Goal: Information Seeking & Learning: Learn about a topic

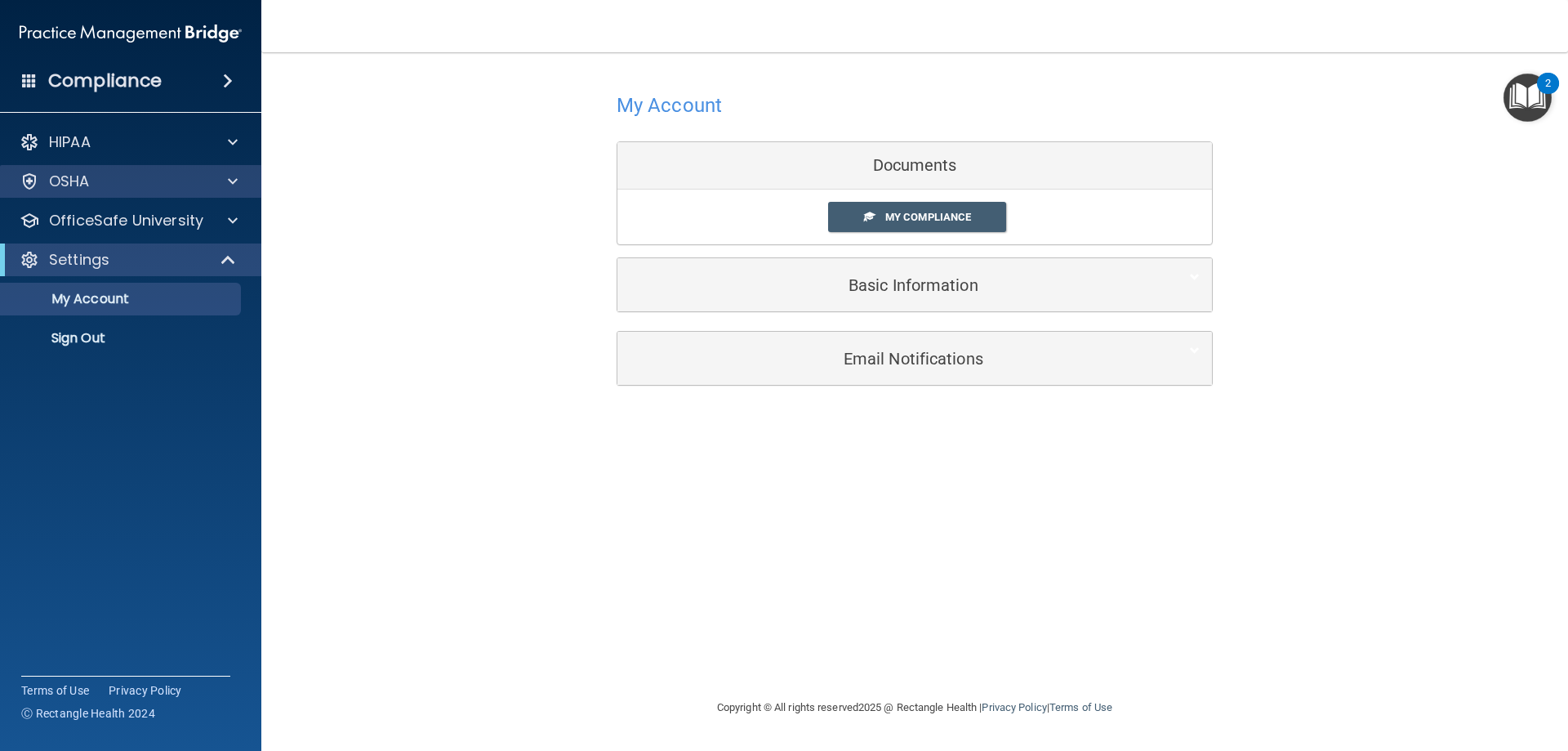
click at [133, 192] on div "OSHA" at bounding box center [131, 181] width 262 height 32
click at [182, 183] on div "OSHA" at bounding box center [108, 182] width 202 height 20
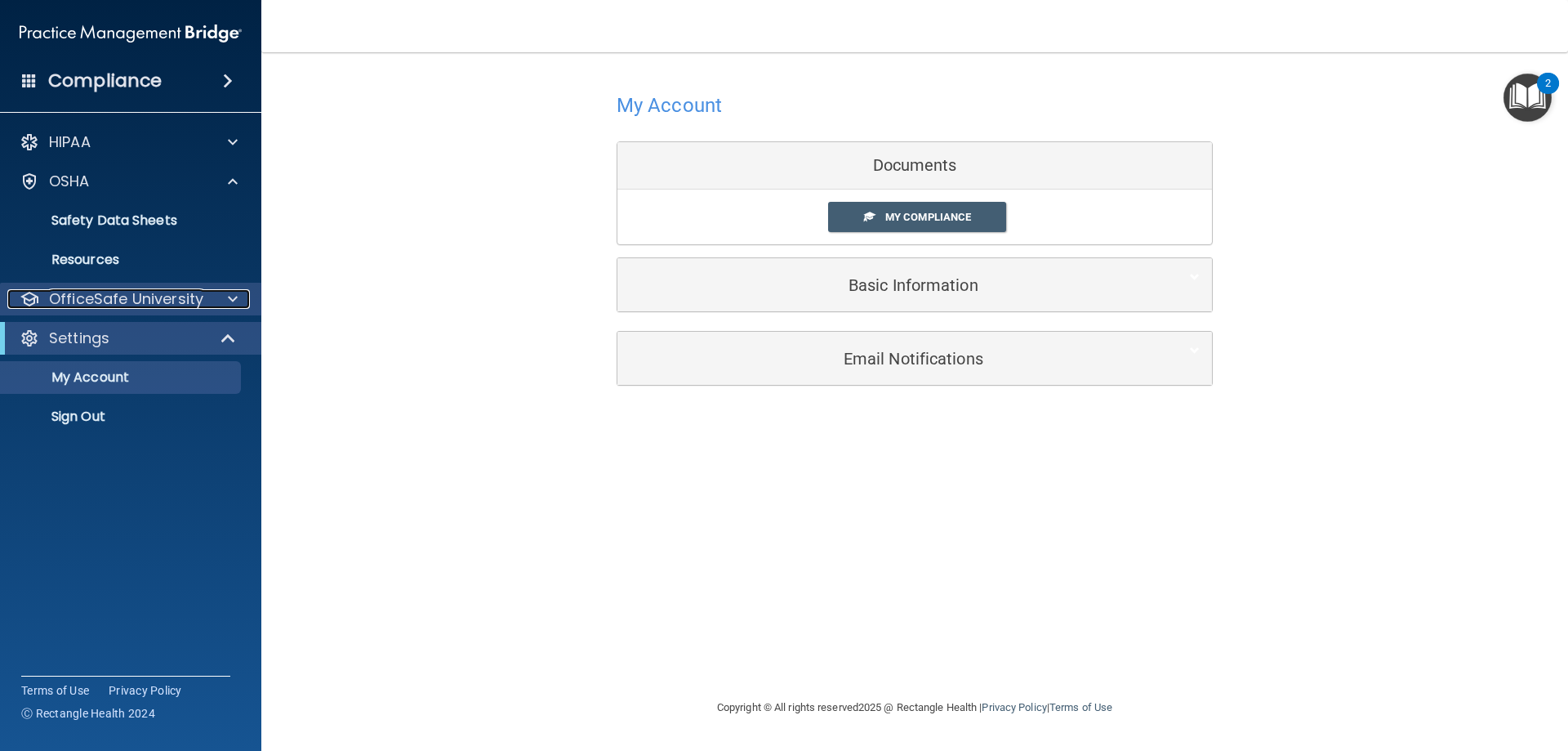
click at [219, 302] on div at bounding box center [230, 299] width 41 height 20
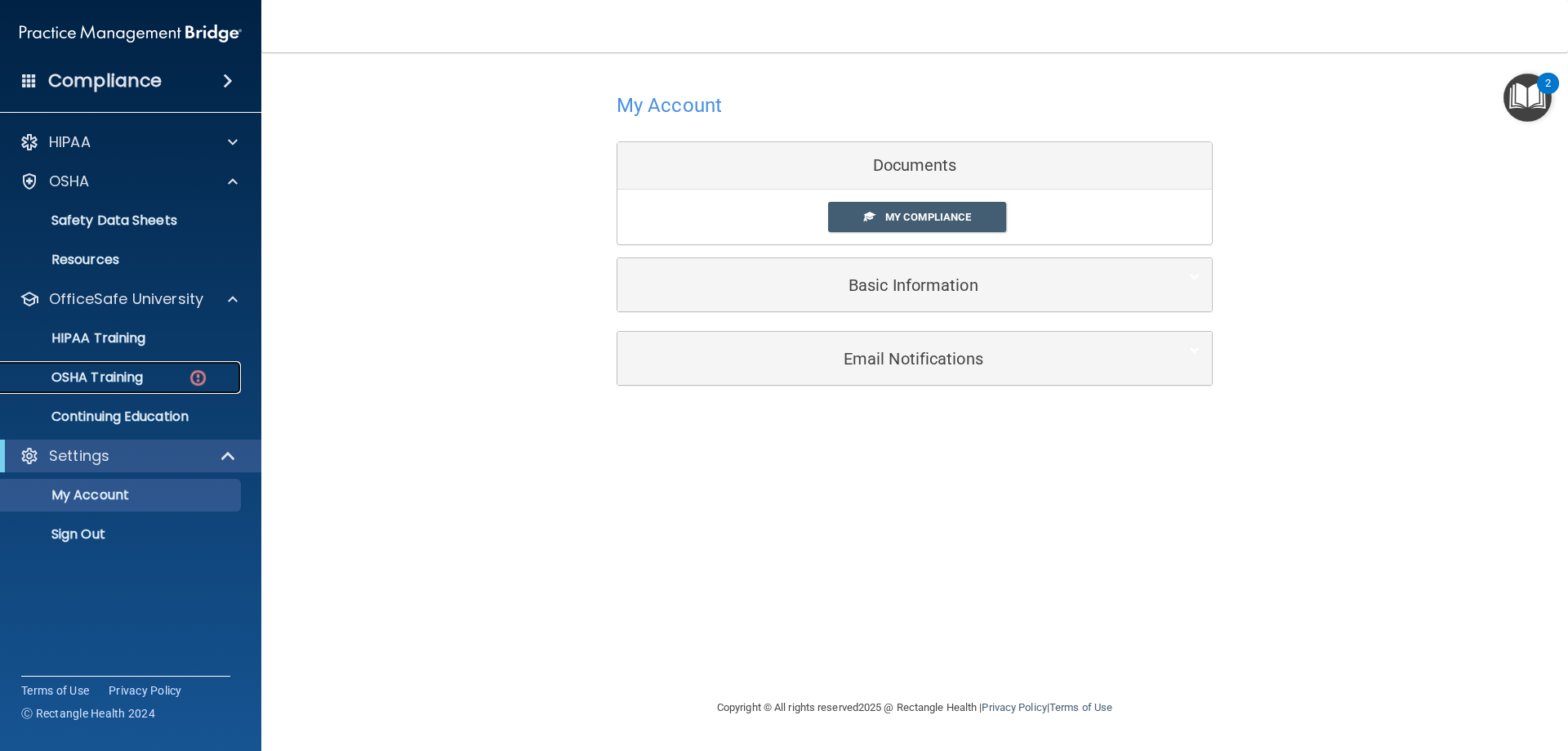
click at [207, 371] on img at bounding box center [198, 378] width 21 height 21
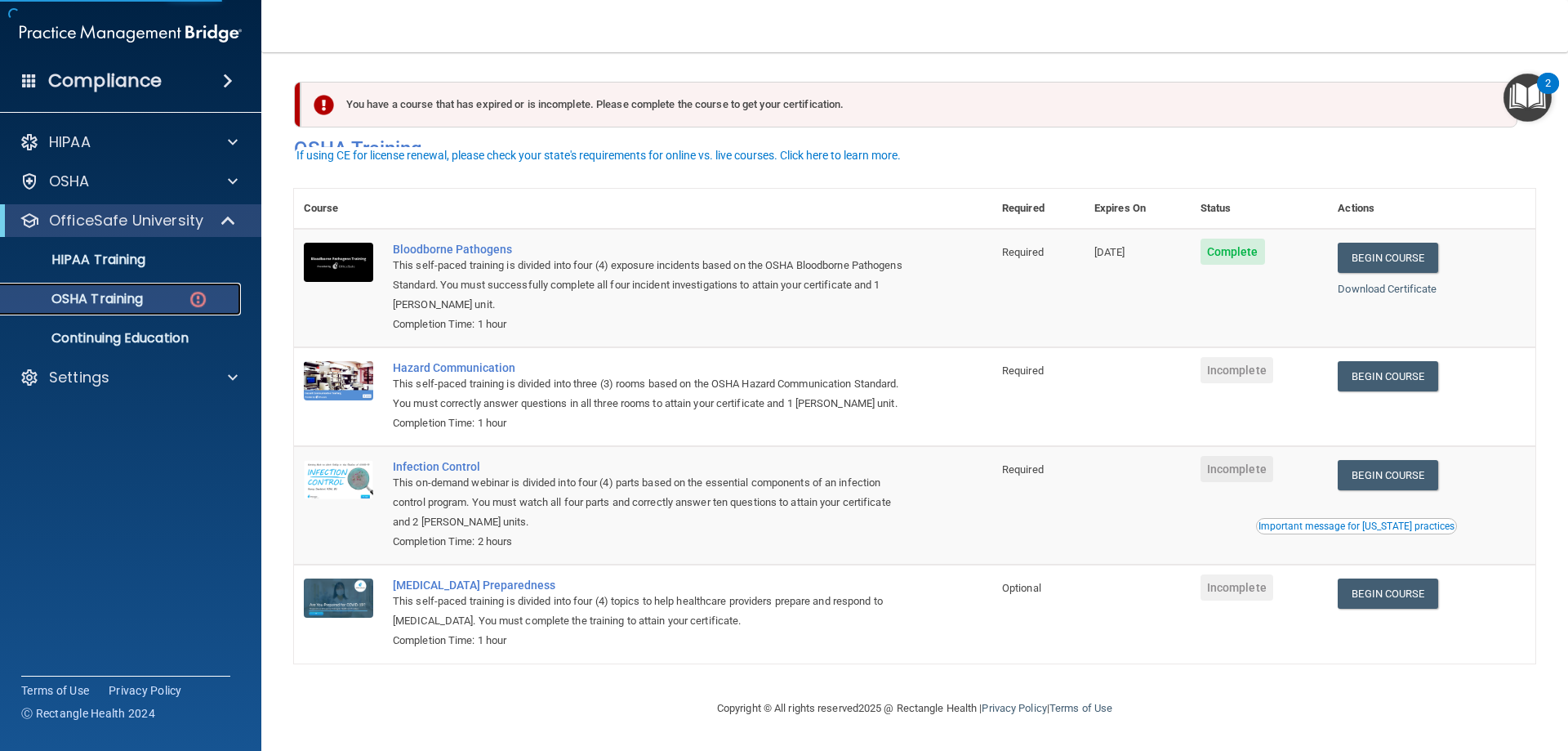
scroll to position [21, 0]
click at [1392, 361] on link "Begin Course" at bounding box center [1387, 376] width 99 height 30
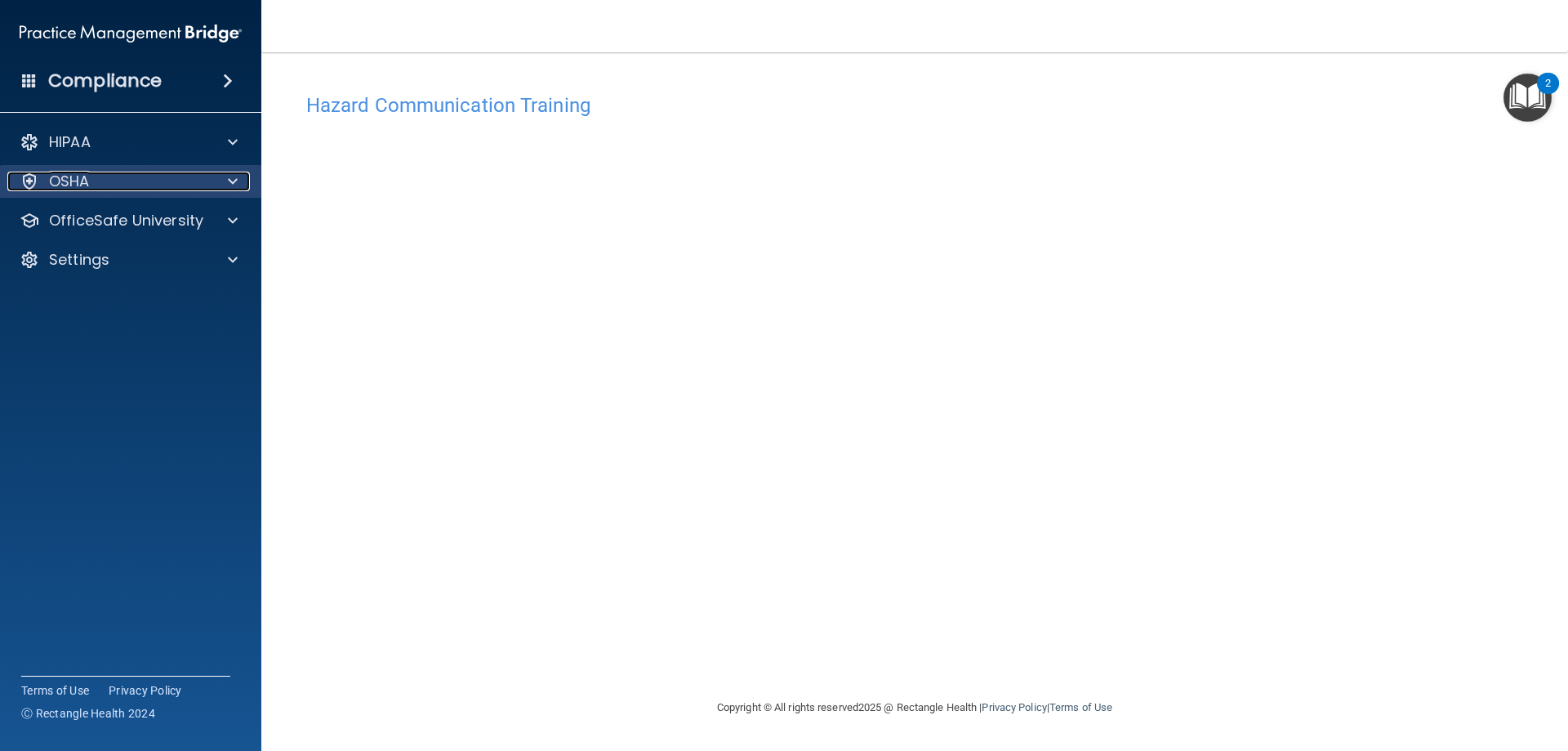
click at [221, 179] on div at bounding box center [230, 182] width 41 height 20
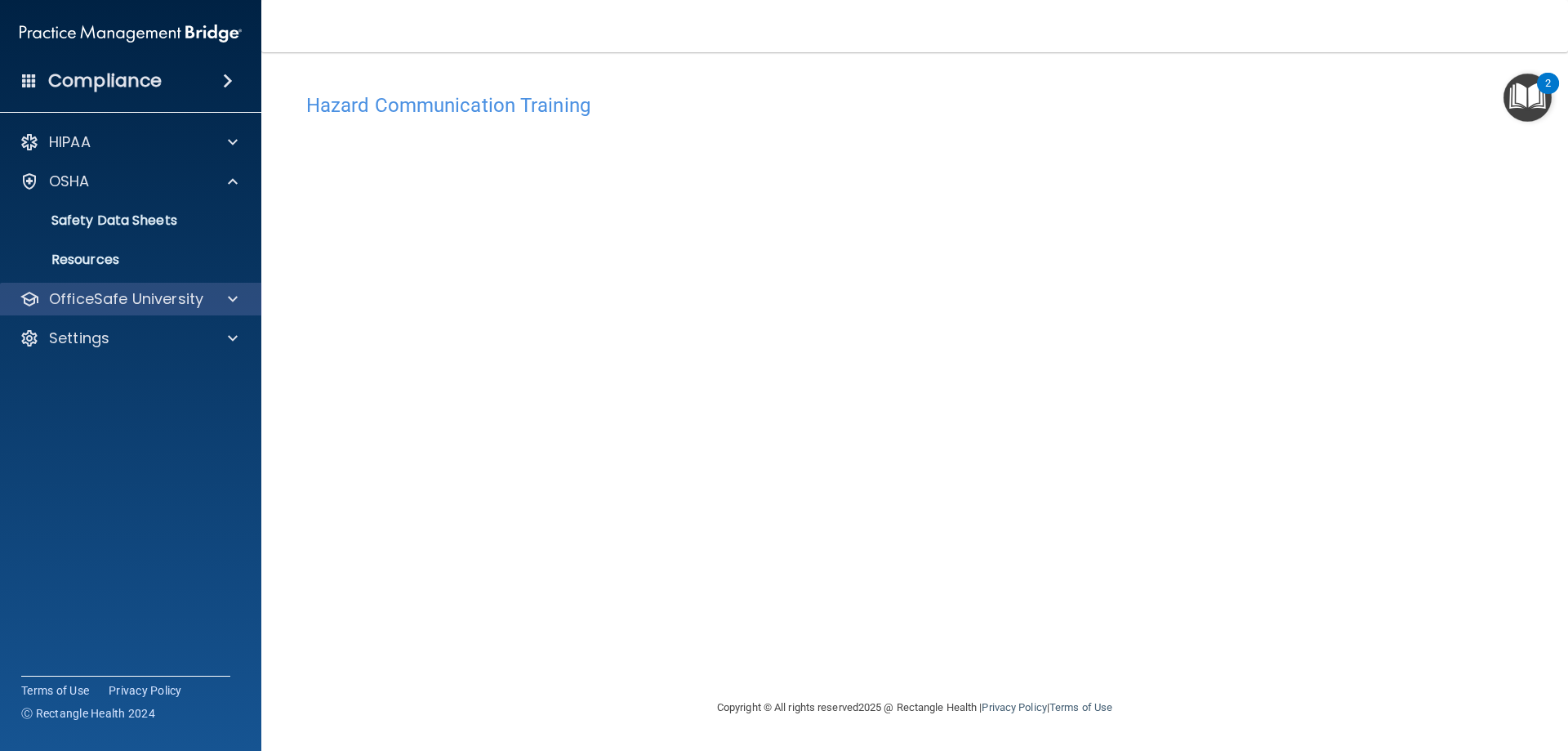
click at [176, 314] on div "OfficeSafe University" at bounding box center [131, 299] width 262 height 32
click at [175, 299] on p "OfficeSafe University" at bounding box center [126, 299] width 154 height 20
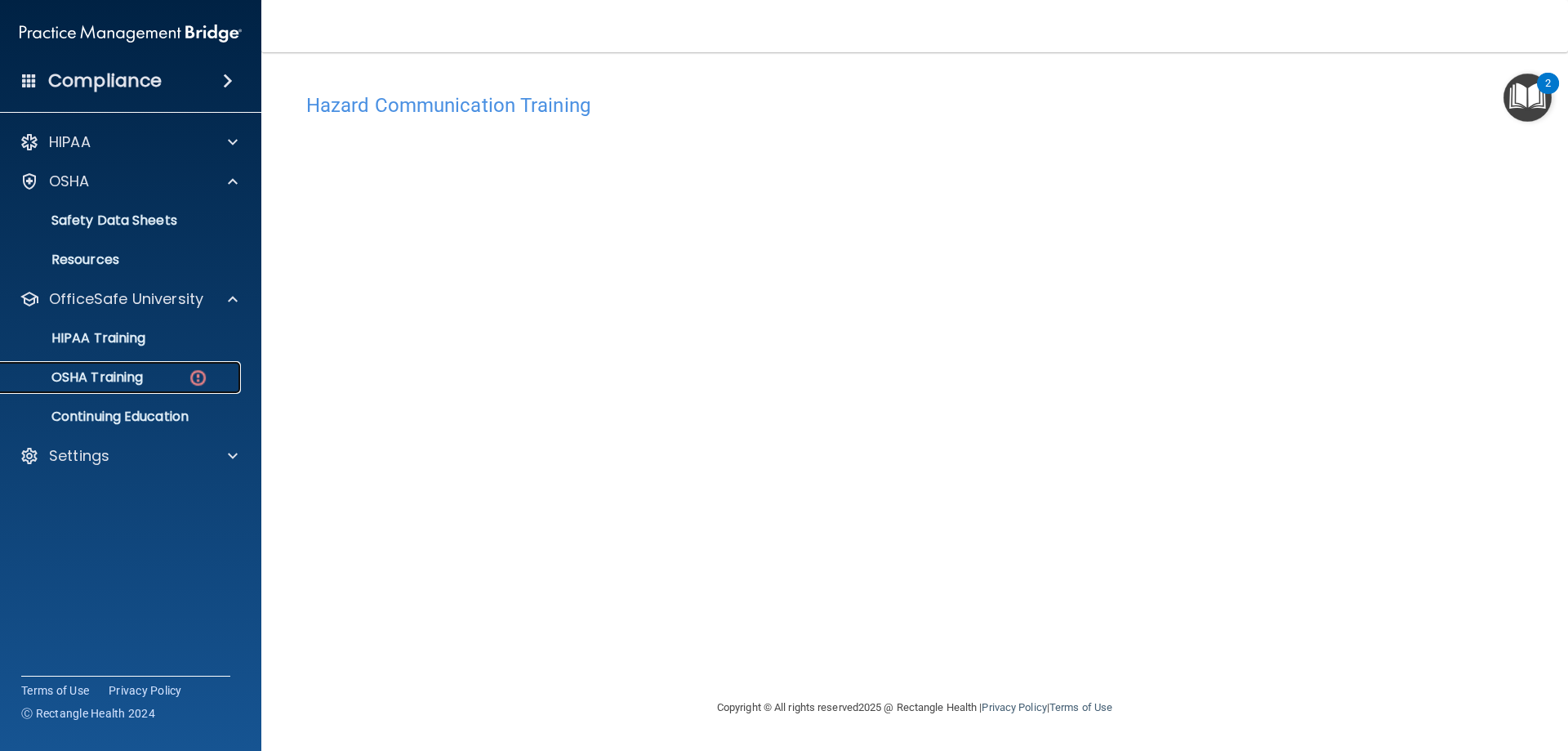
click at [193, 372] on img at bounding box center [198, 378] width 21 height 21
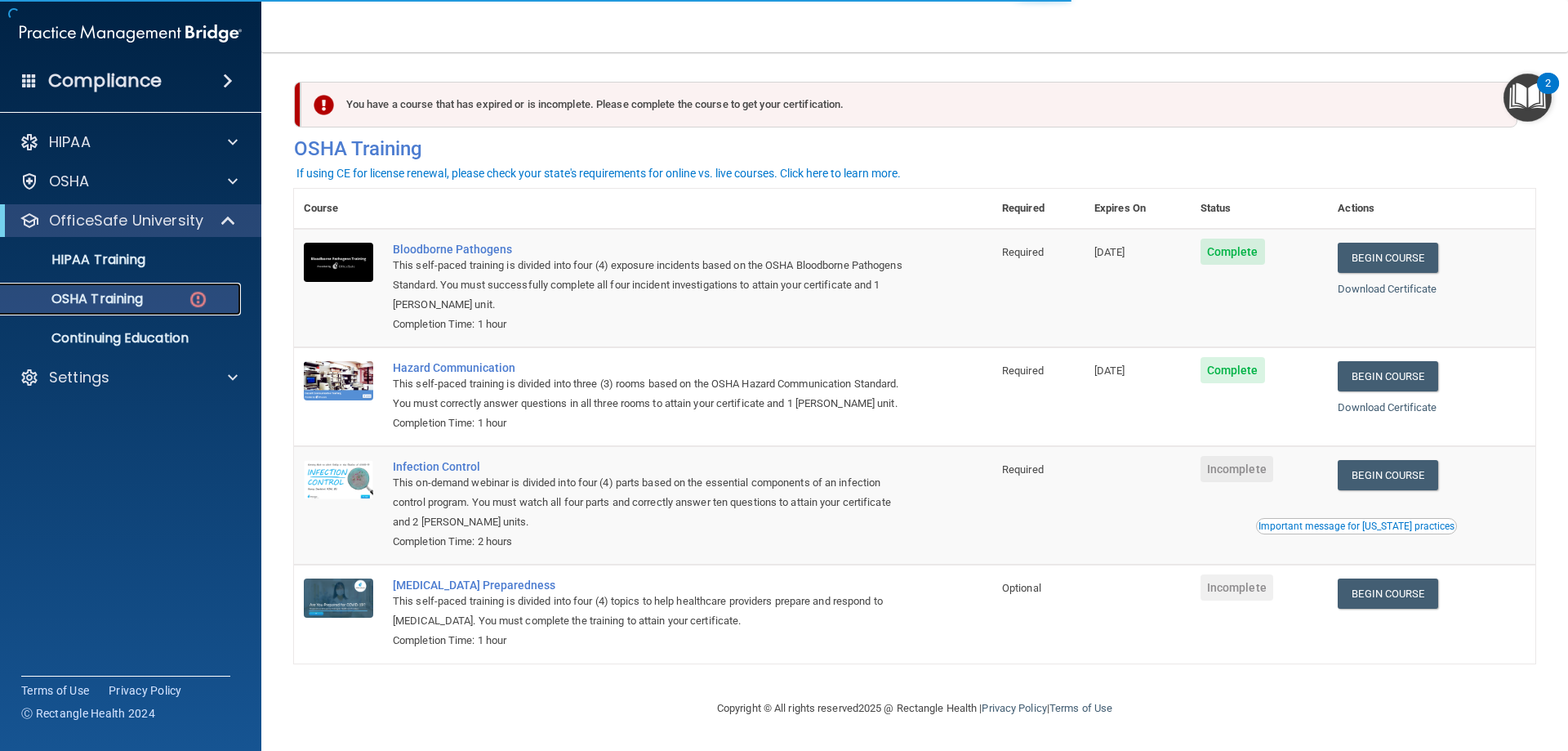
scroll to position [21, 0]
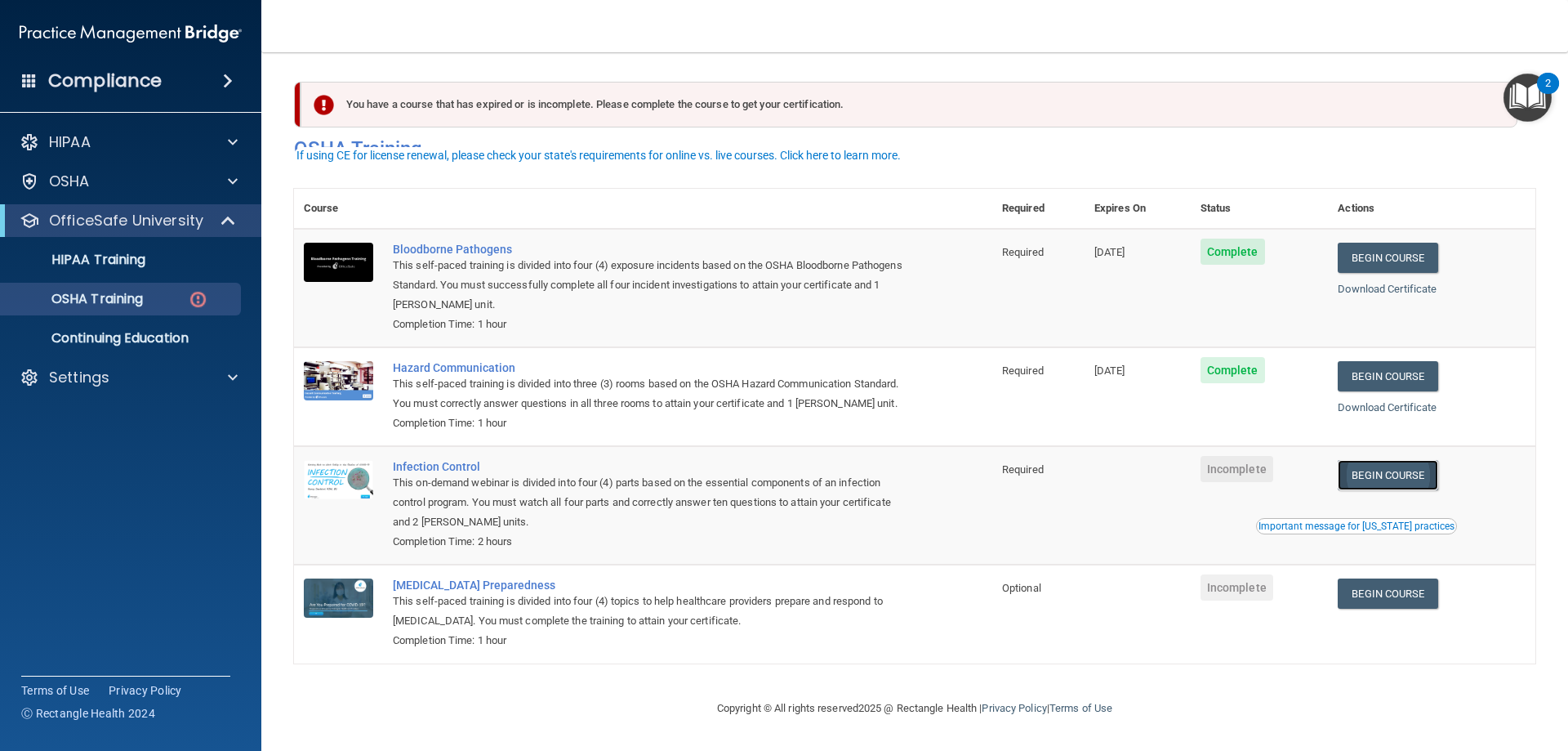
click at [1392, 474] on link "Begin Course" at bounding box center [1387, 475] width 99 height 30
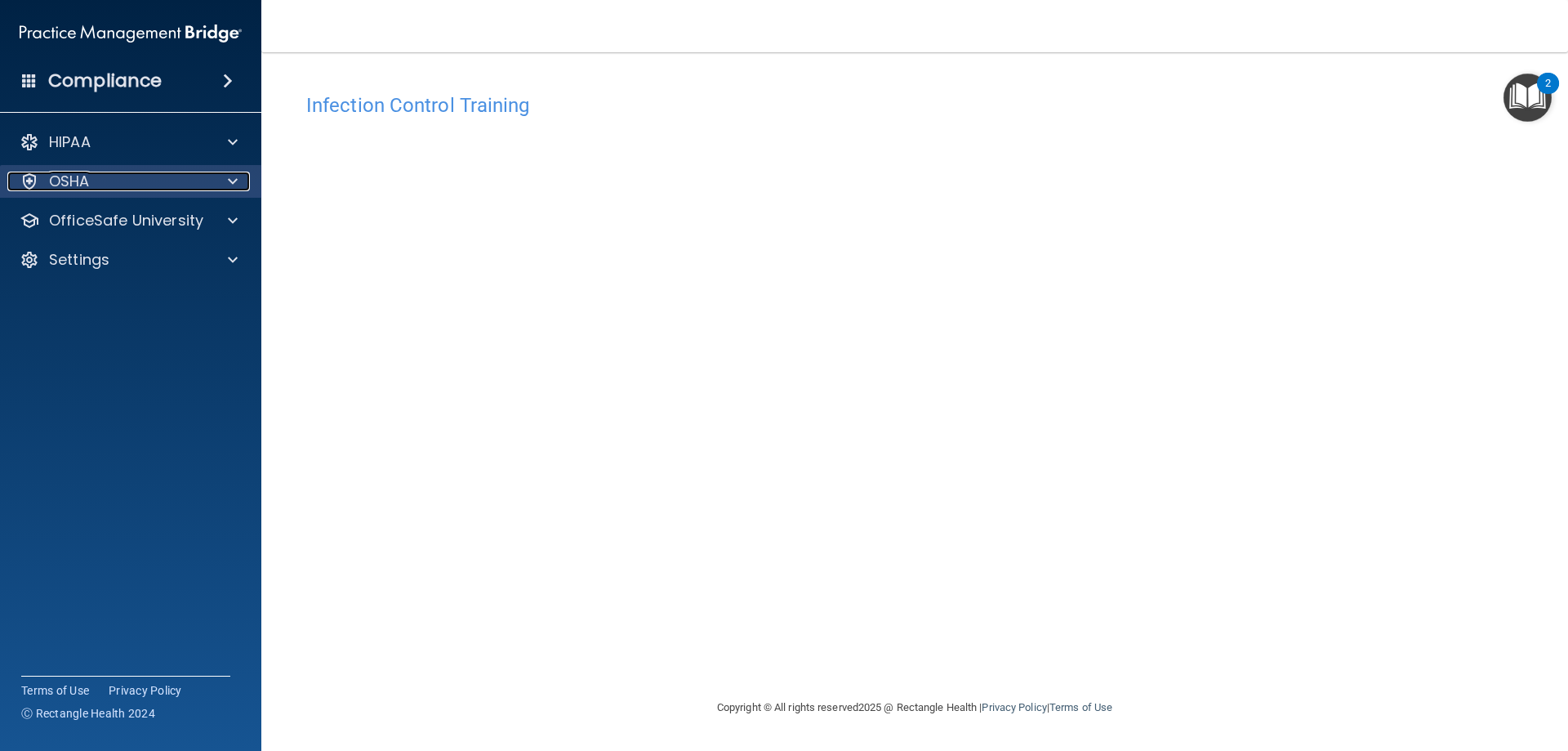
click at [162, 183] on div "OSHA" at bounding box center [108, 182] width 202 height 20
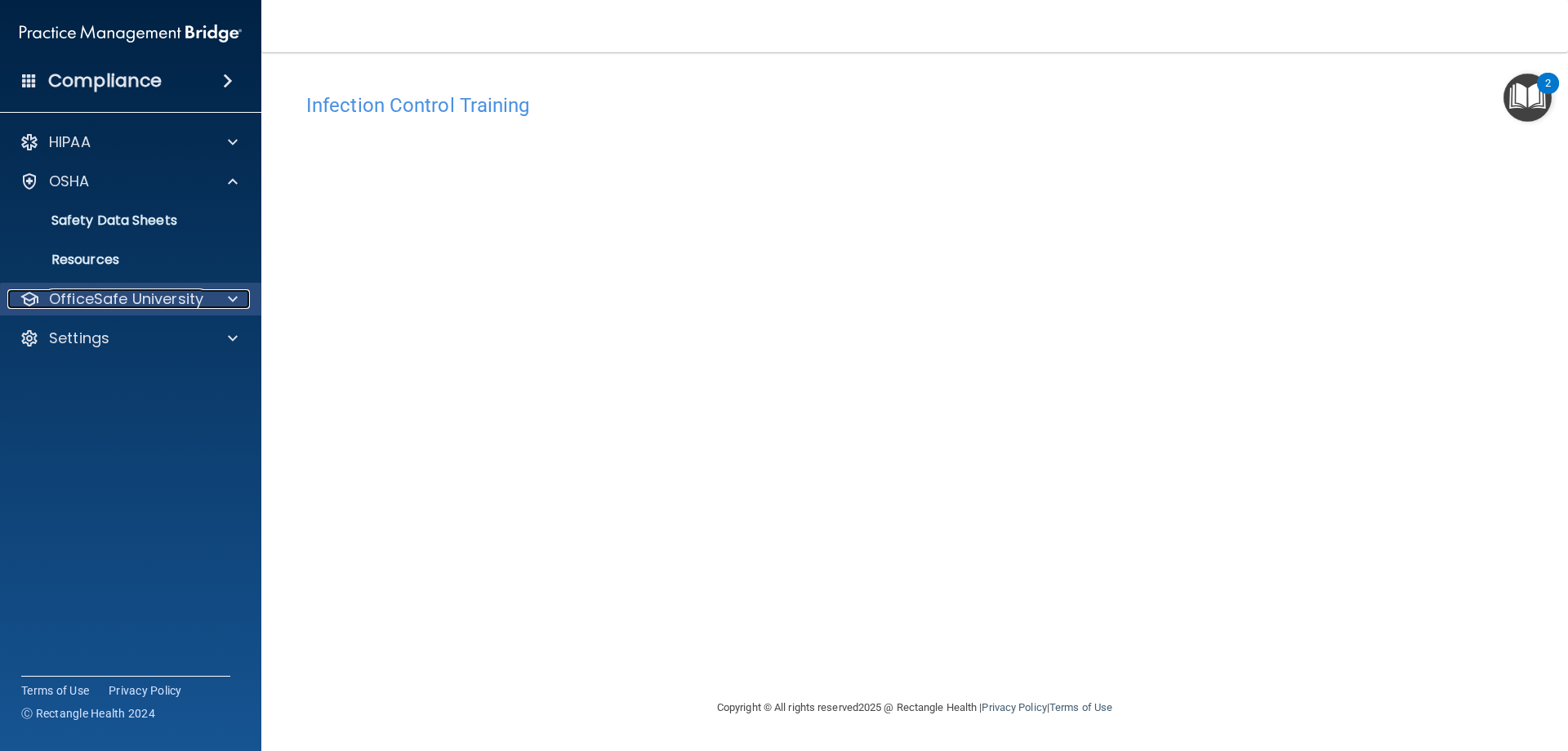
click at [115, 294] on p "OfficeSafe University" at bounding box center [126, 299] width 154 height 20
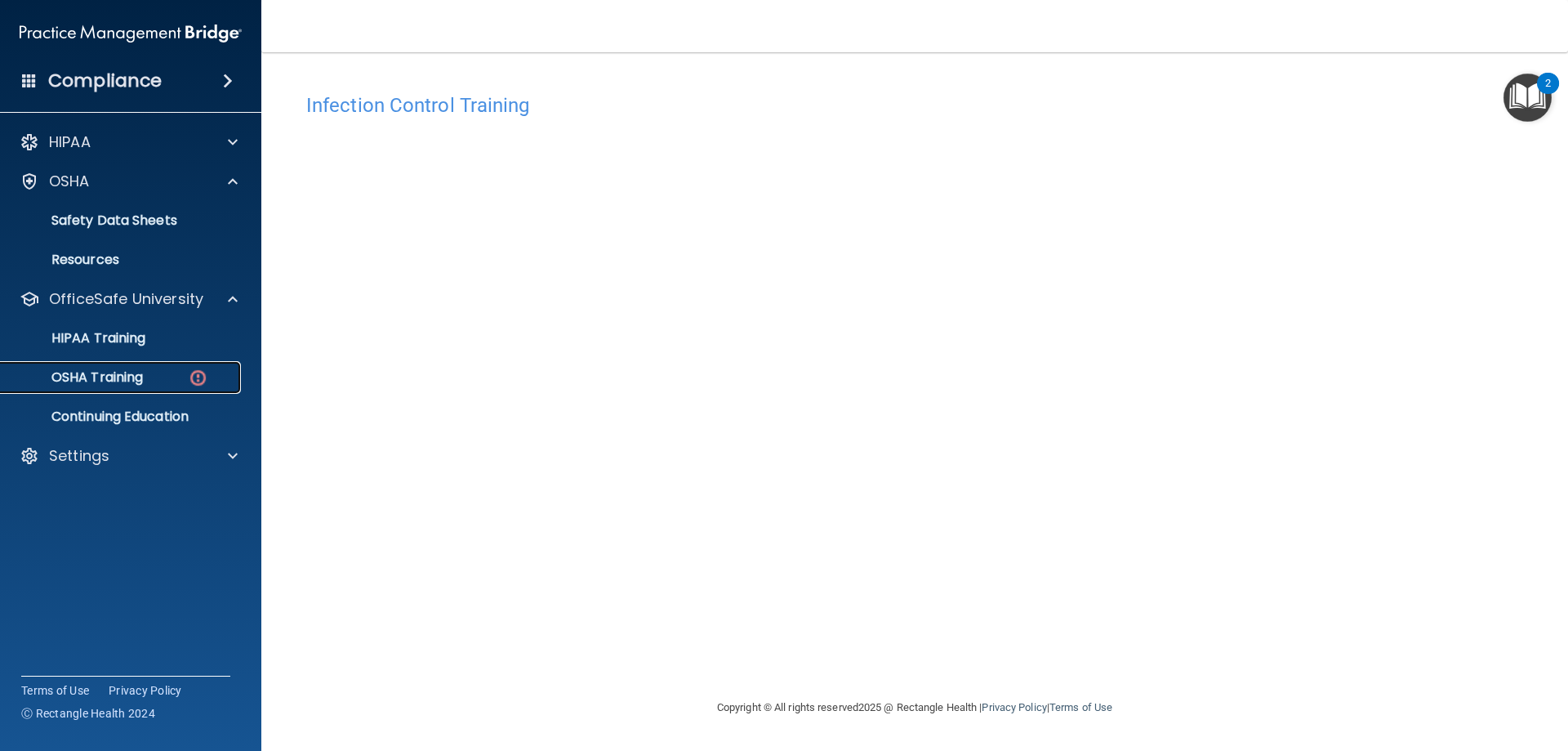
click at [147, 369] on link "OSHA Training" at bounding box center [112, 377] width 257 height 32
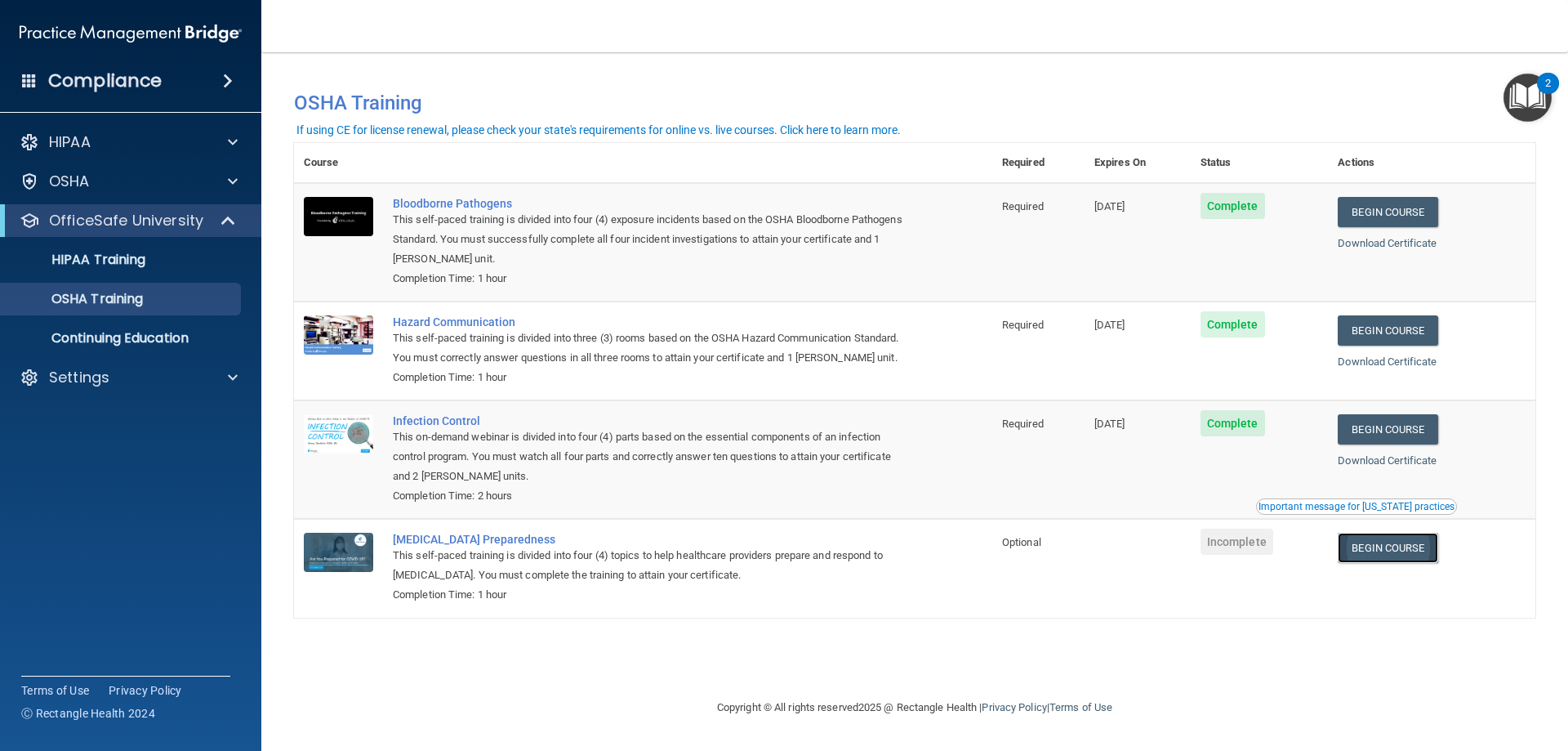
click at [1418, 550] on link "Begin Course" at bounding box center [1387, 548] width 99 height 30
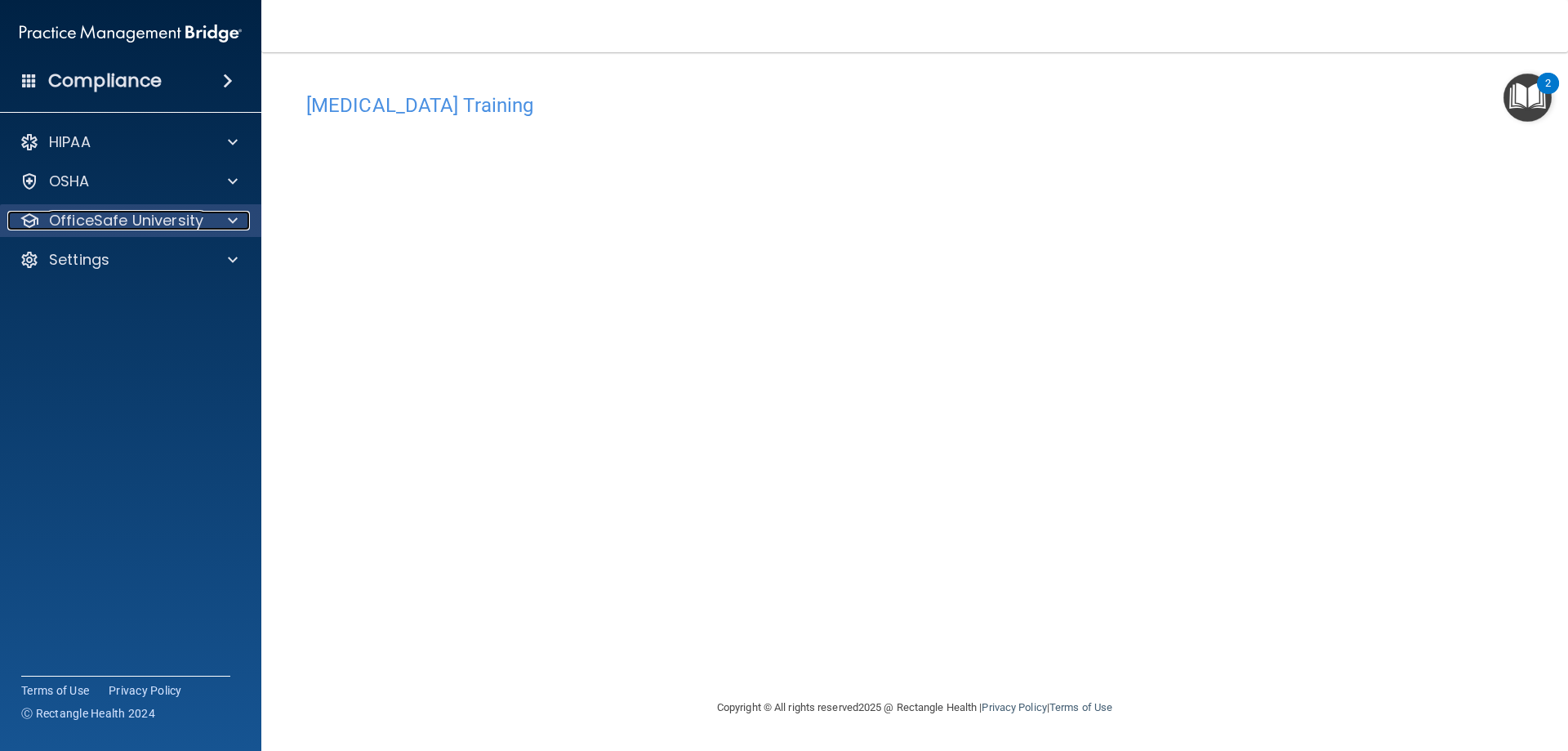
click at [188, 218] on p "OfficeSafe University" at bounding box center [126, 220] width 154 height 20
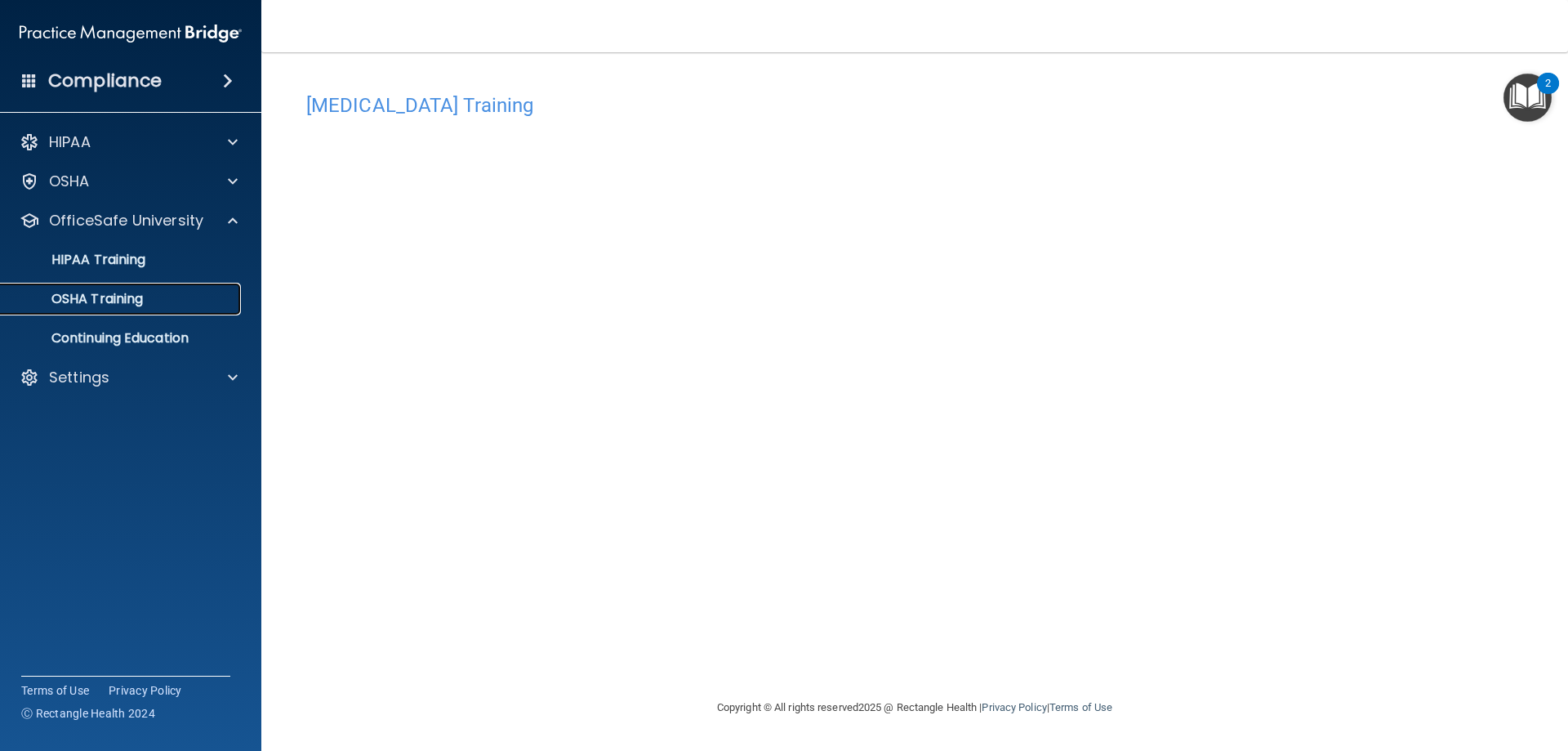
click at [174, 312] on link "OSHA Training" at bounding box center [112, 299] width 257 height 32
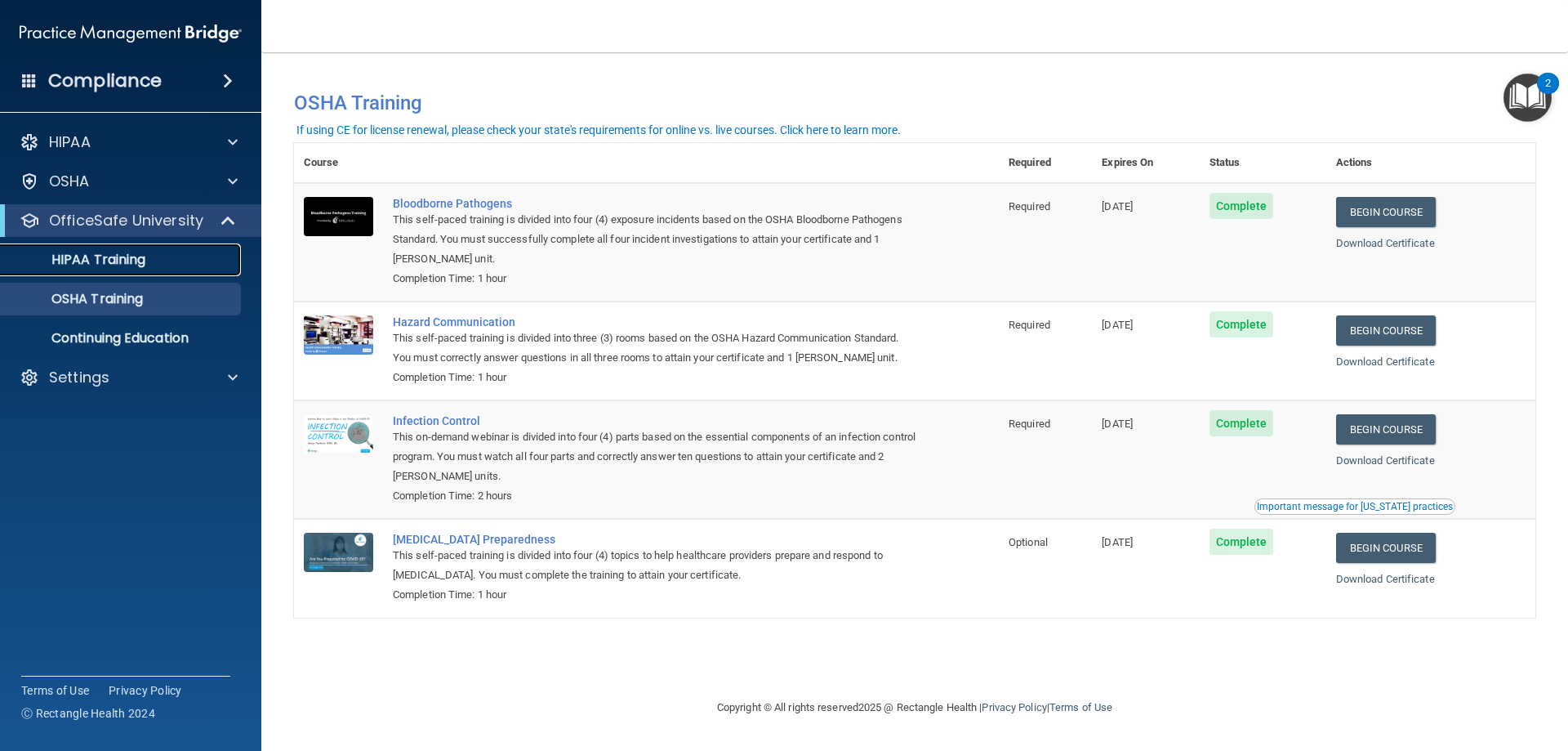
click at [126, 263] on p "HIPAA Training" at bounding box center [78, 260] width 135 height 16
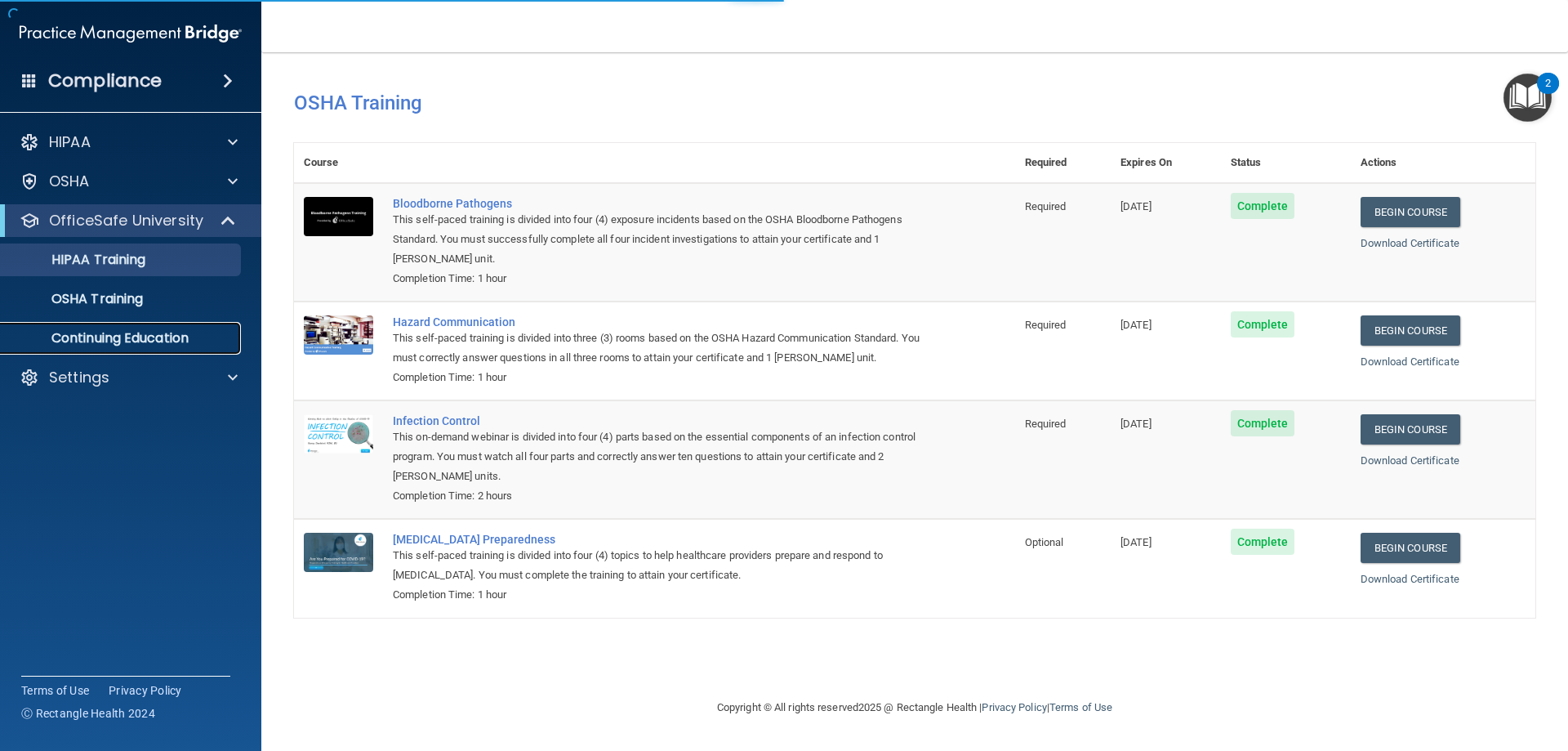
click at [144, 325] on link "Continuing Education" at bounding box center [112, 337] width 257 height 32
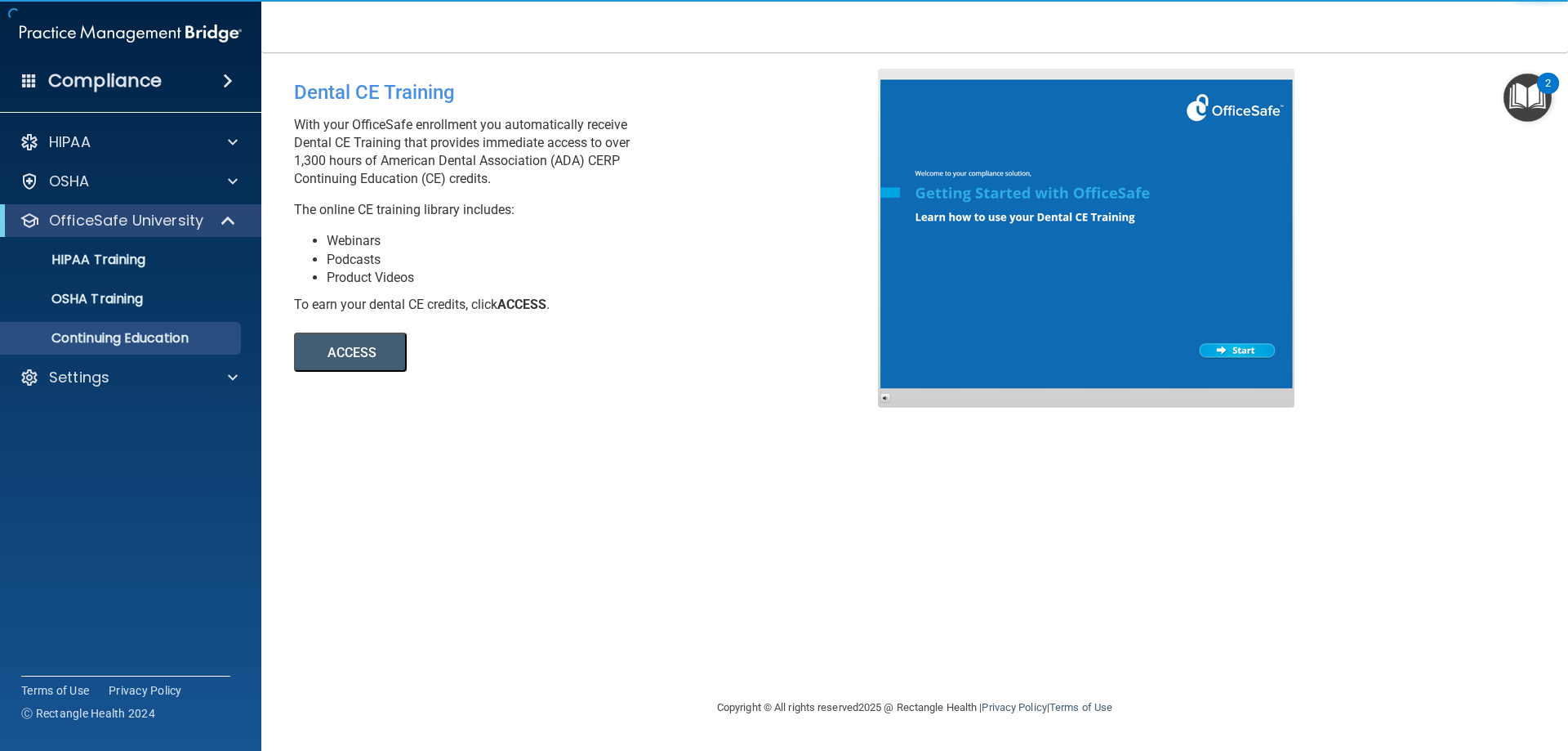
click at [491, 226] on div "Dental CE Training With your OfficeSafe enrollment you automatically receive De…" at bounding box center [592, 220] width 620 height 303
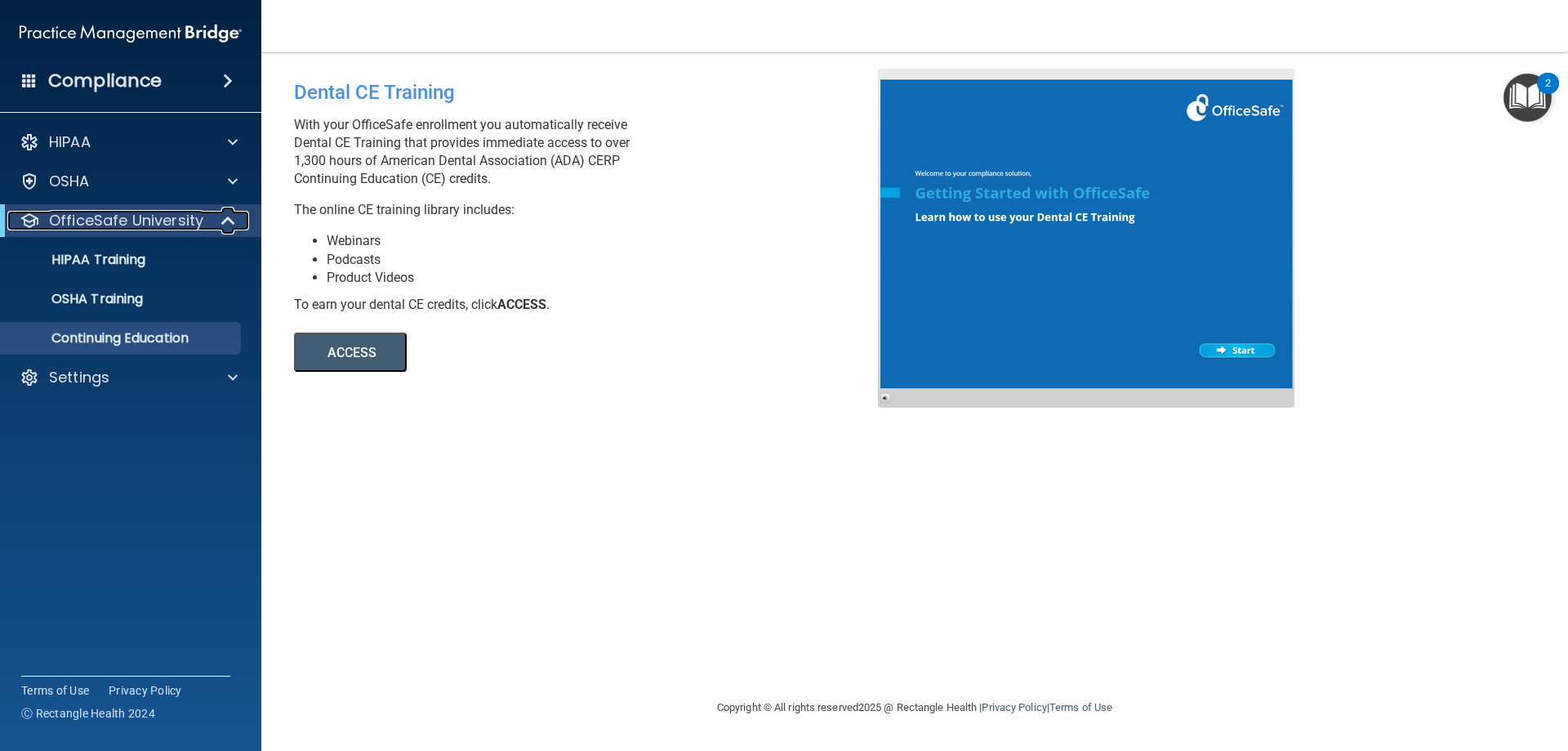
click at [135, 226] on p "OfficeSafe University" at bounding box center [126, 220] width 154 height 20
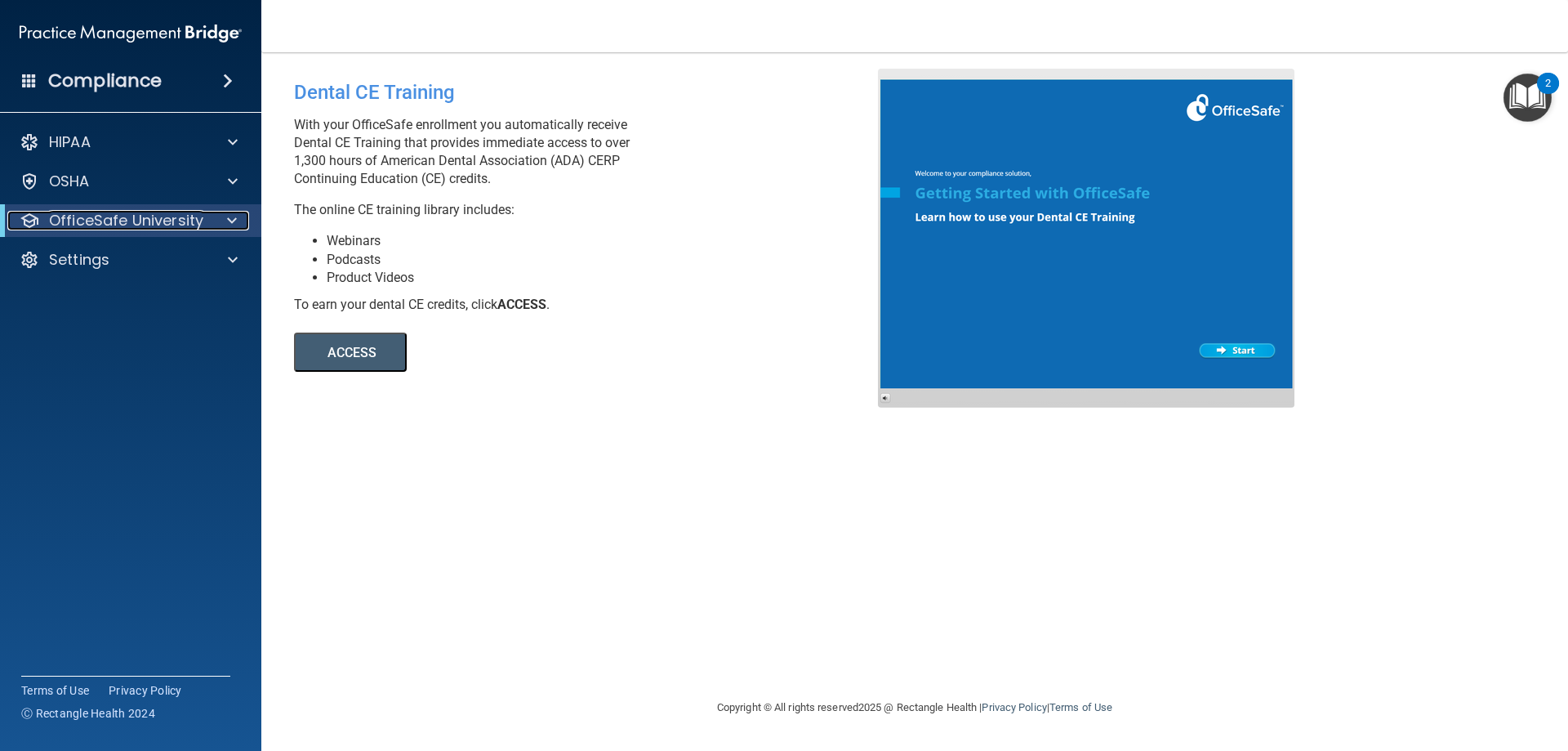
click at [140, 224] on p "OfficeSafe University" at bounding box center [126, 220] width 154 height 20
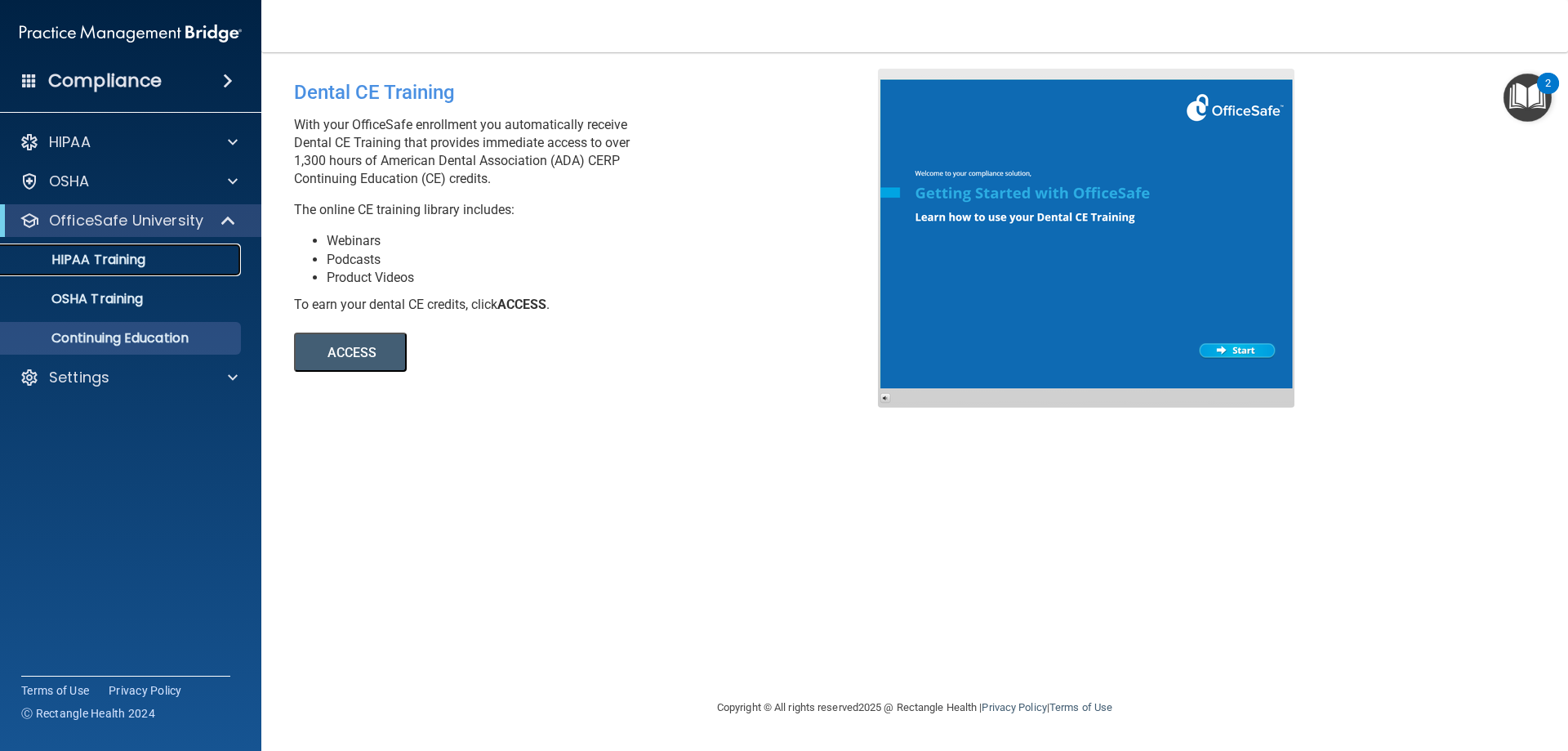
click at [102, 255] on p "HIPAA Training" at bounding box center [78, 260] width 135 height 16
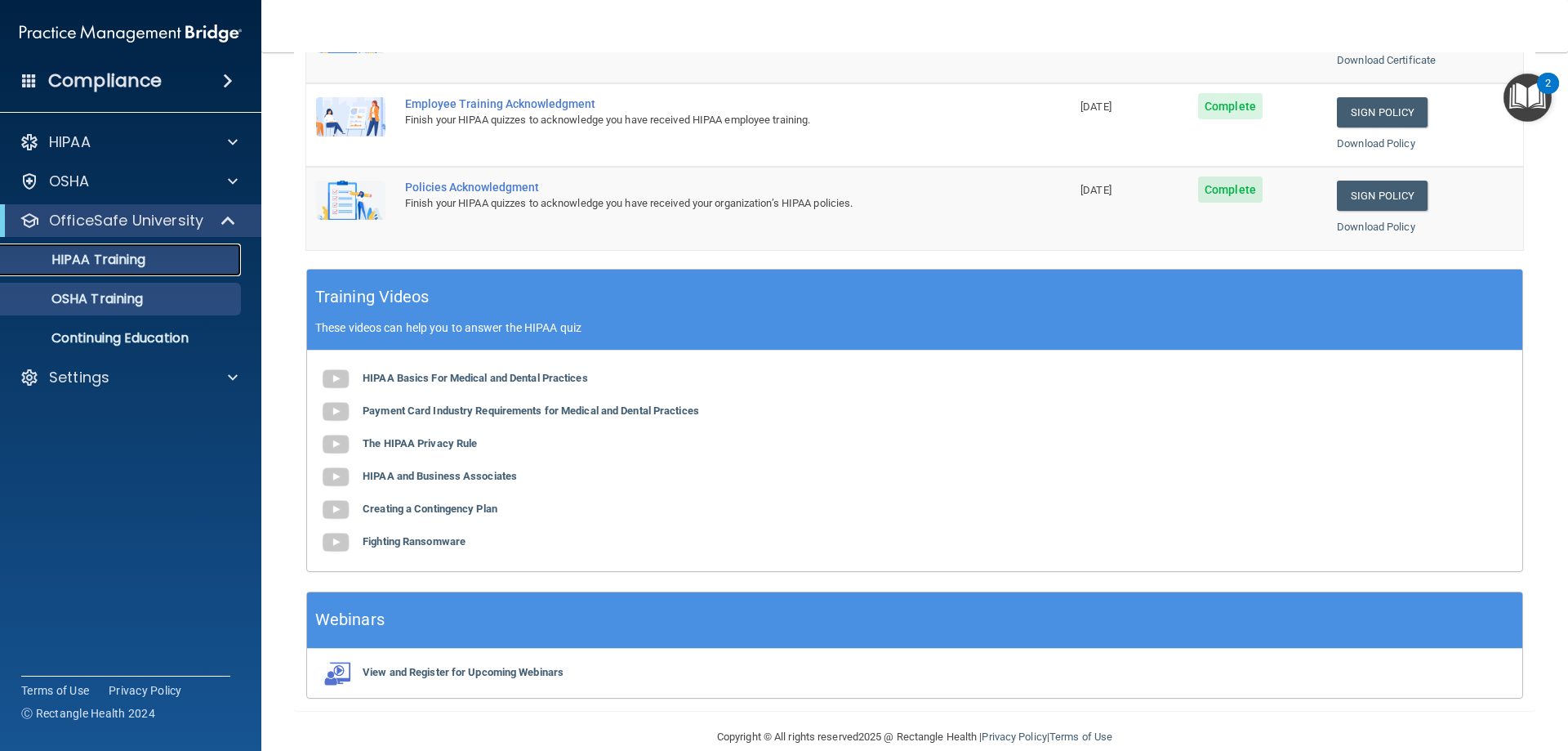
scroll to position [480, 0]
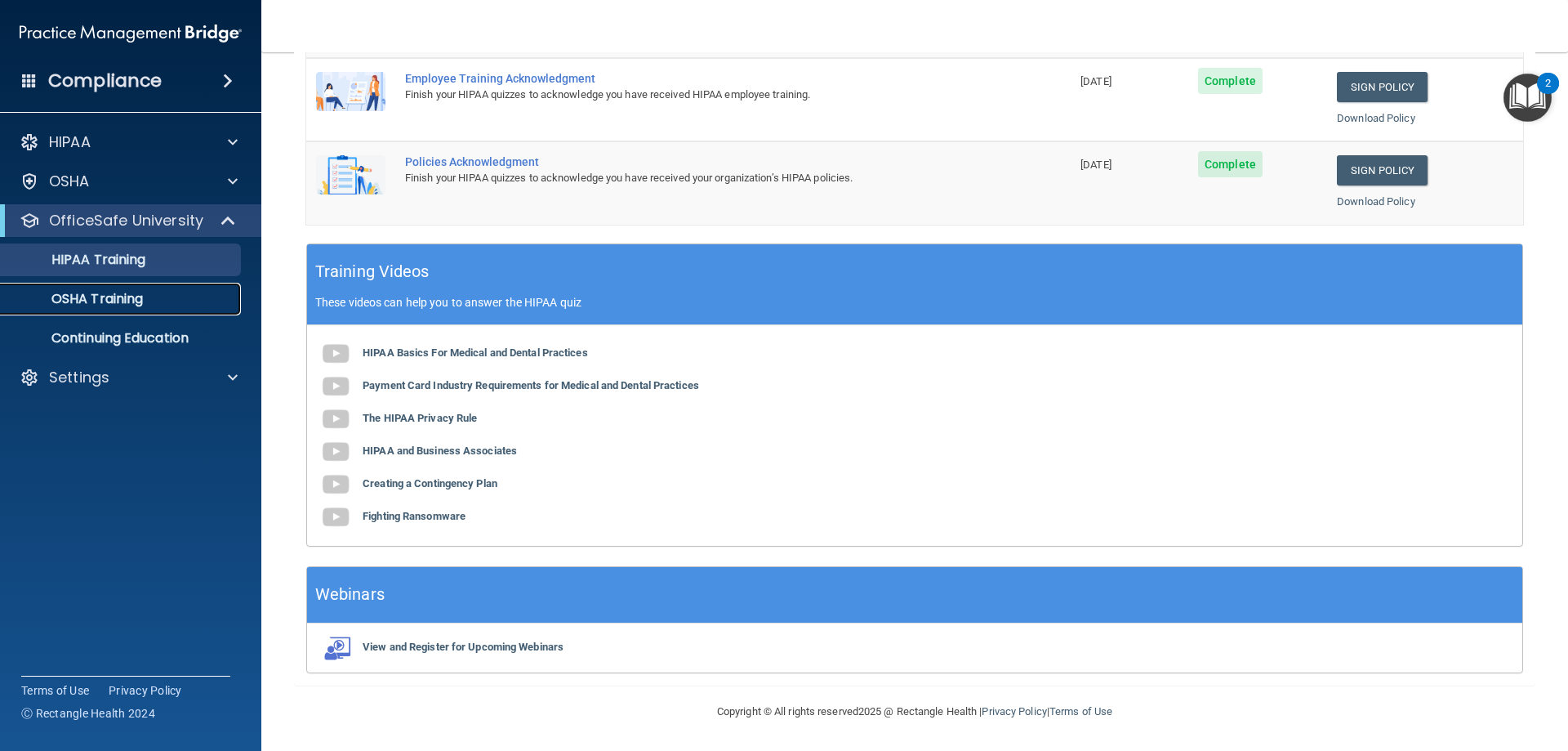
click at [158, 302] on div "OSHA Training" at bounding box center [122, 299] width 223 height 16
